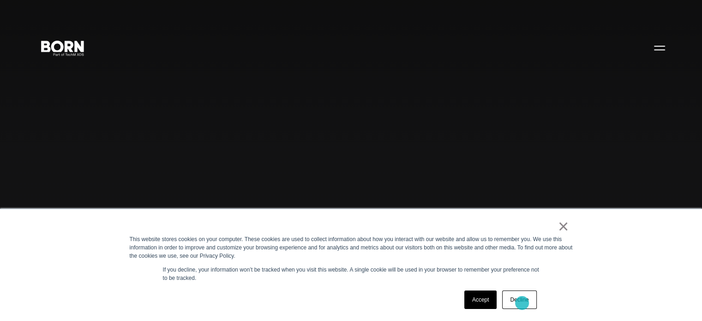
click at [522, 302] on link "Decline" at bounding box center [519, 299] width 34 height 18
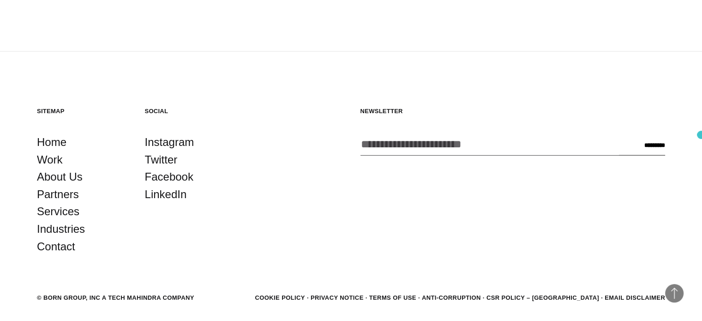
scroll to position [2388, 0]
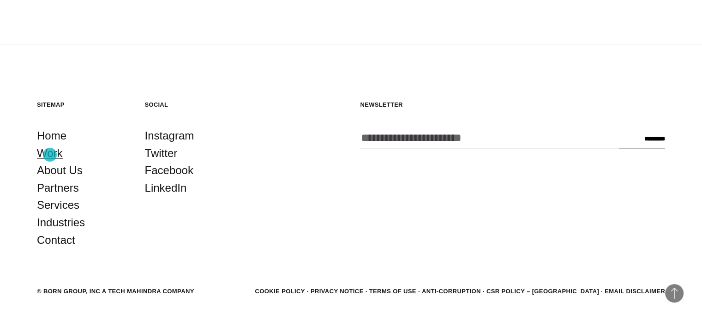
click at [50, 155] on link "Work" at bounding box center [50, 153] width 26 height 18
click at [52, 136] on link "Home" at bounding box center [52, 136] width 30 height 18
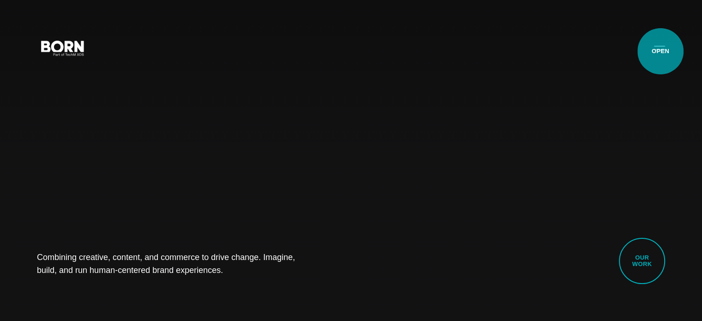
click at [660, 51] on button "Primary Menu" at bounding box center [659, 47] width 22 height 19
